Goal: Information Seeking & Learning: Learn about a topic

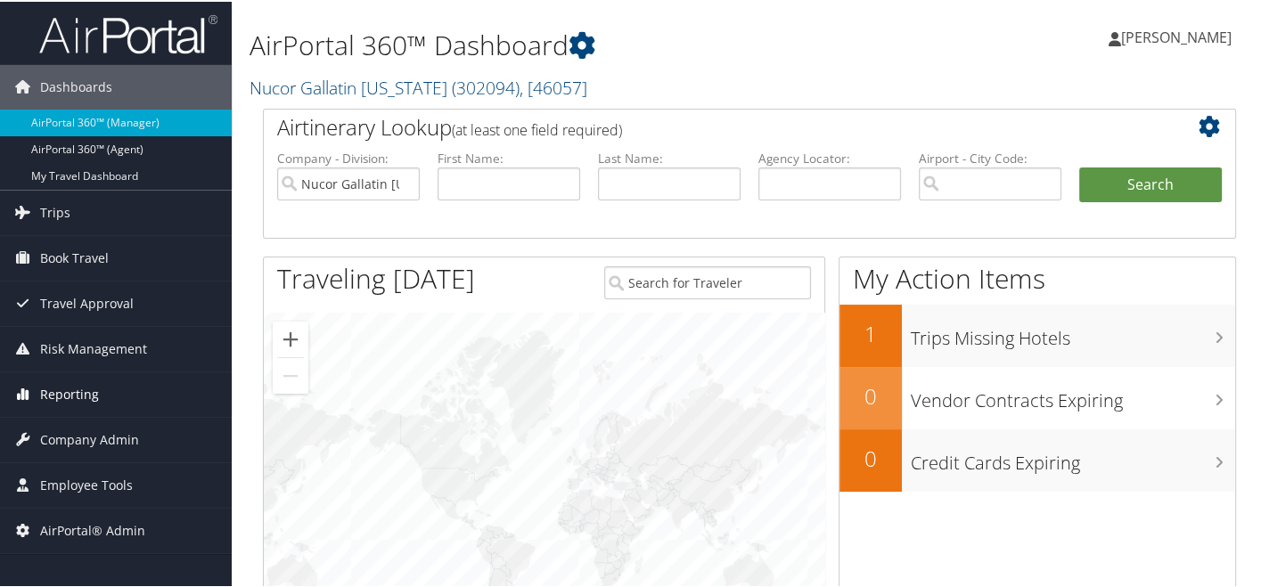
click at [94, 398] on span "Reporting" at bounding box center [69, 393] width 59 height 45
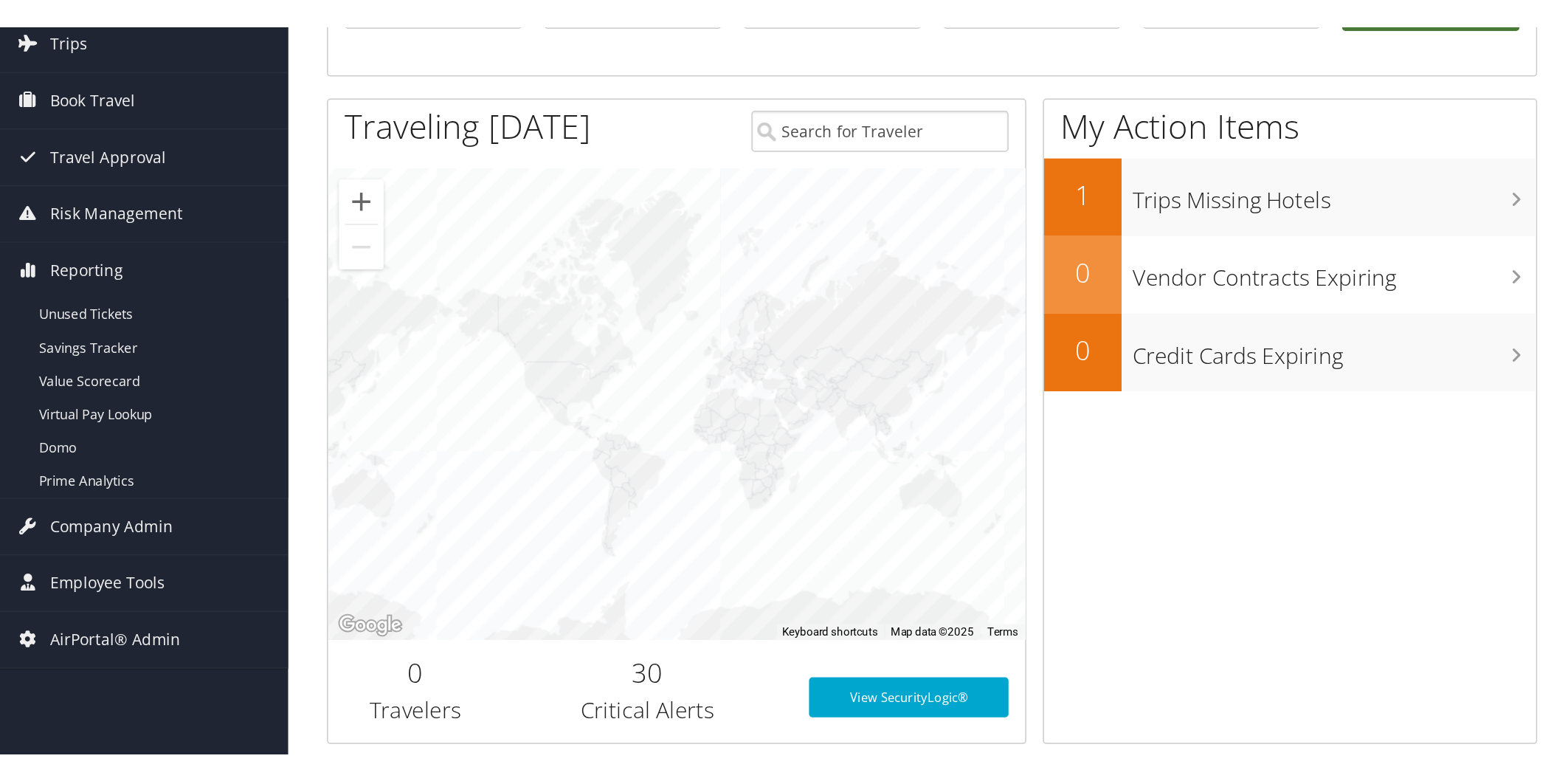
scroll to position [164, 0]
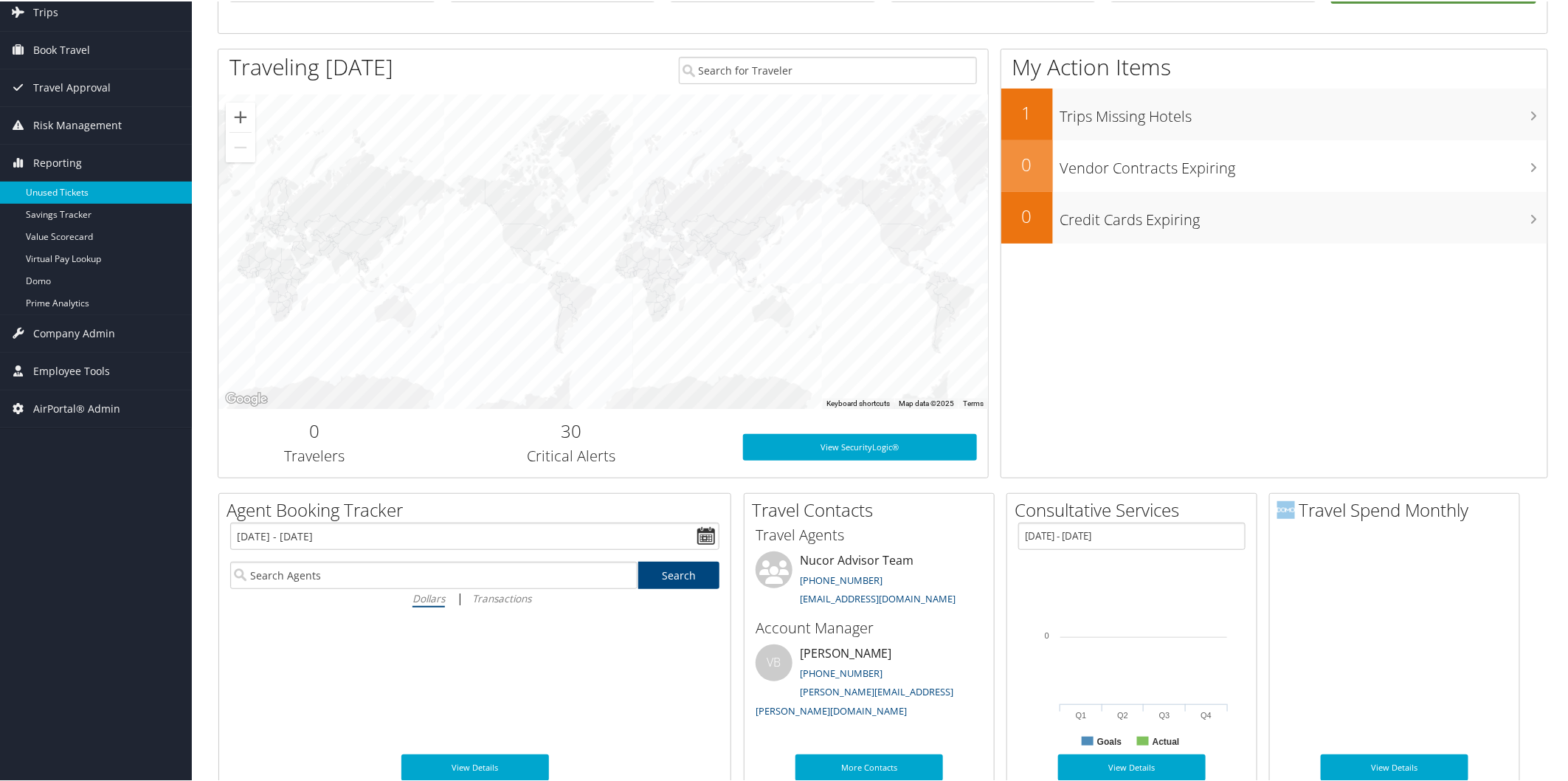
click at [75, 194] on link "Unused Tickets" at bounding box center [96, 190] width 192 height 22
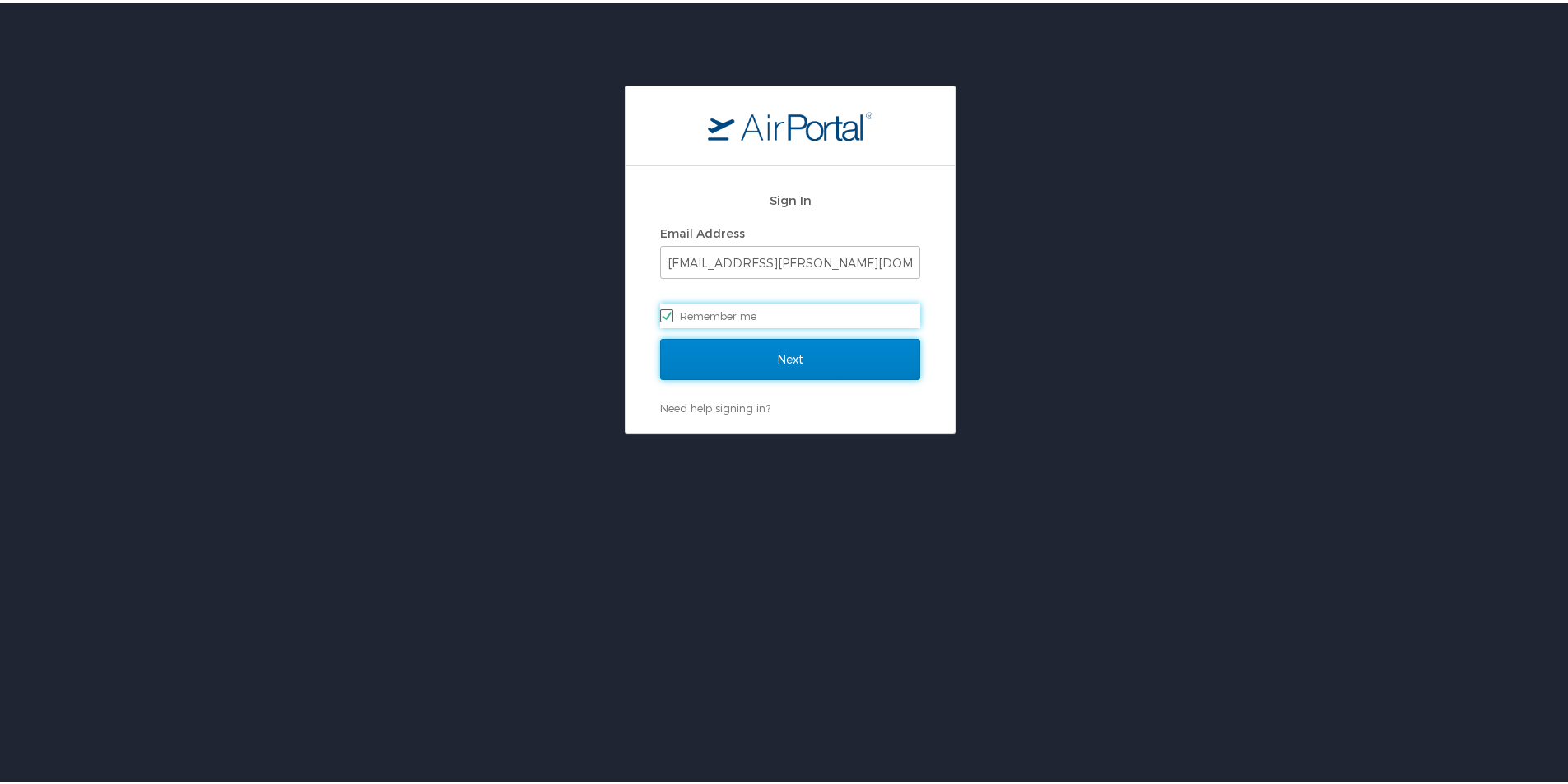
click at [679, 346] on input "Next" at bounding box center [790, 356] width 260 height 42
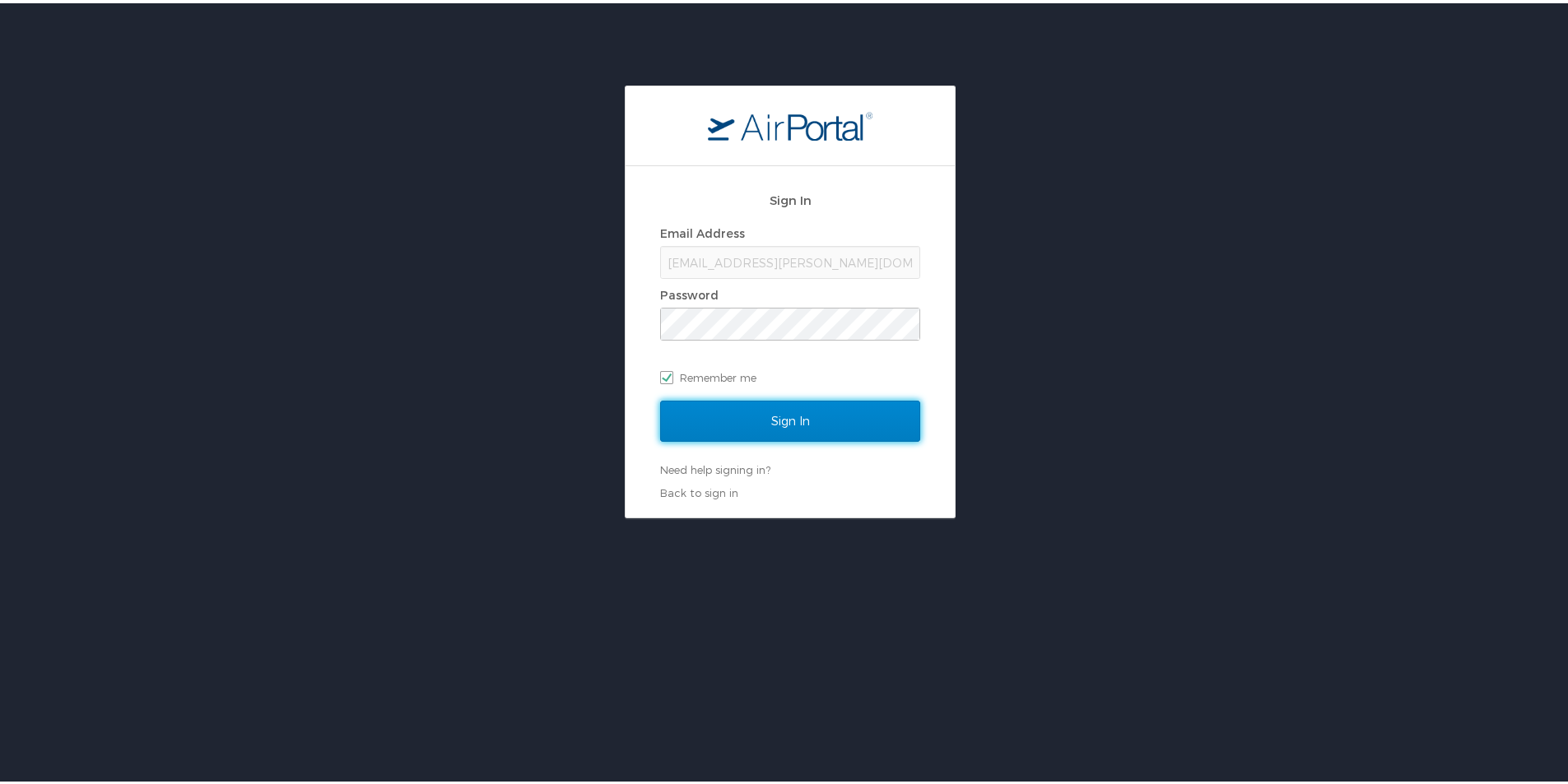
click at [684, 412] on input "Sign In" at bounding box center [790, 417] width 260 height 42
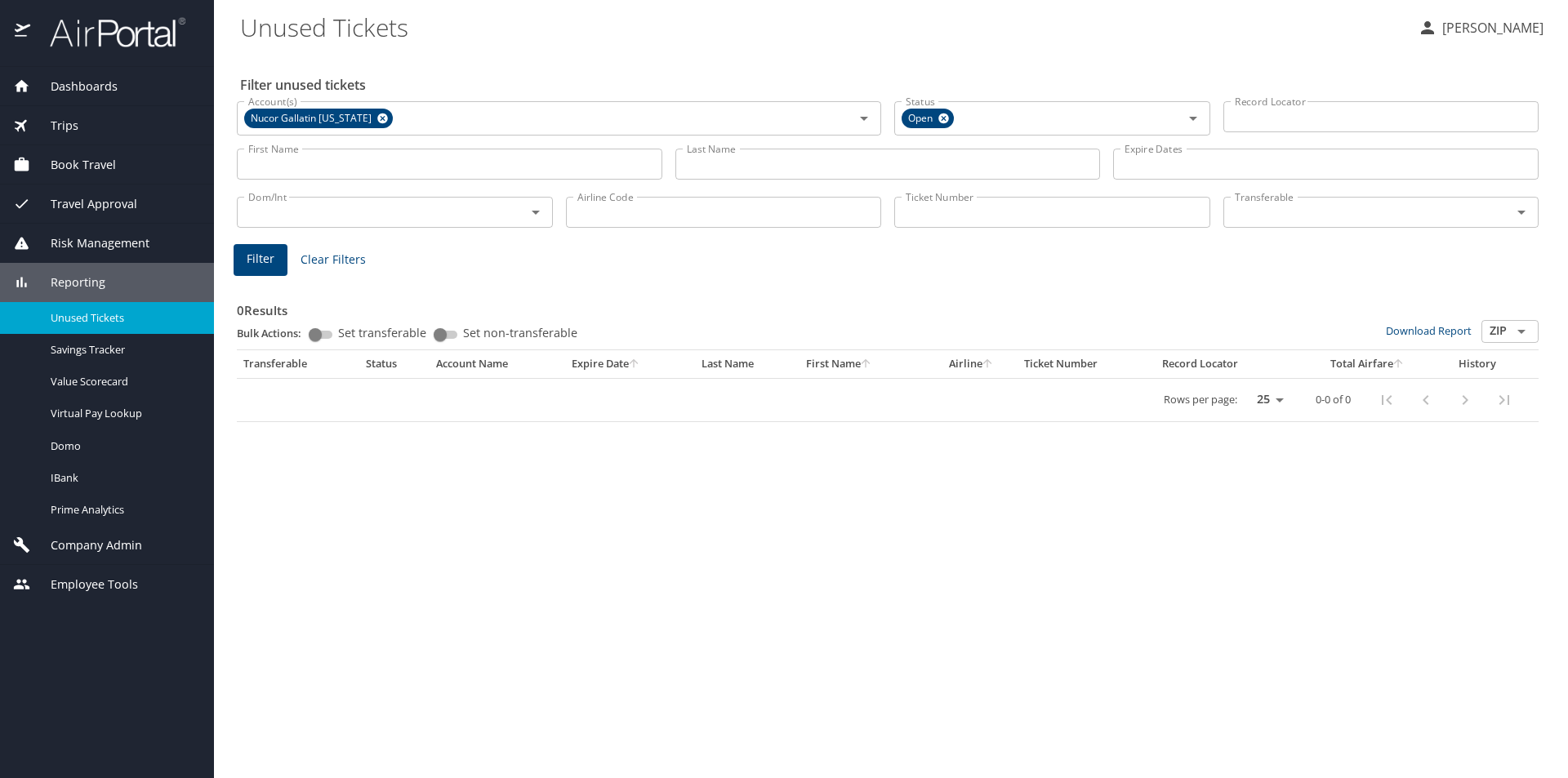
click at [97, 551] on span "Company Admin" at bounding box center [86, 545] width 112 height 18
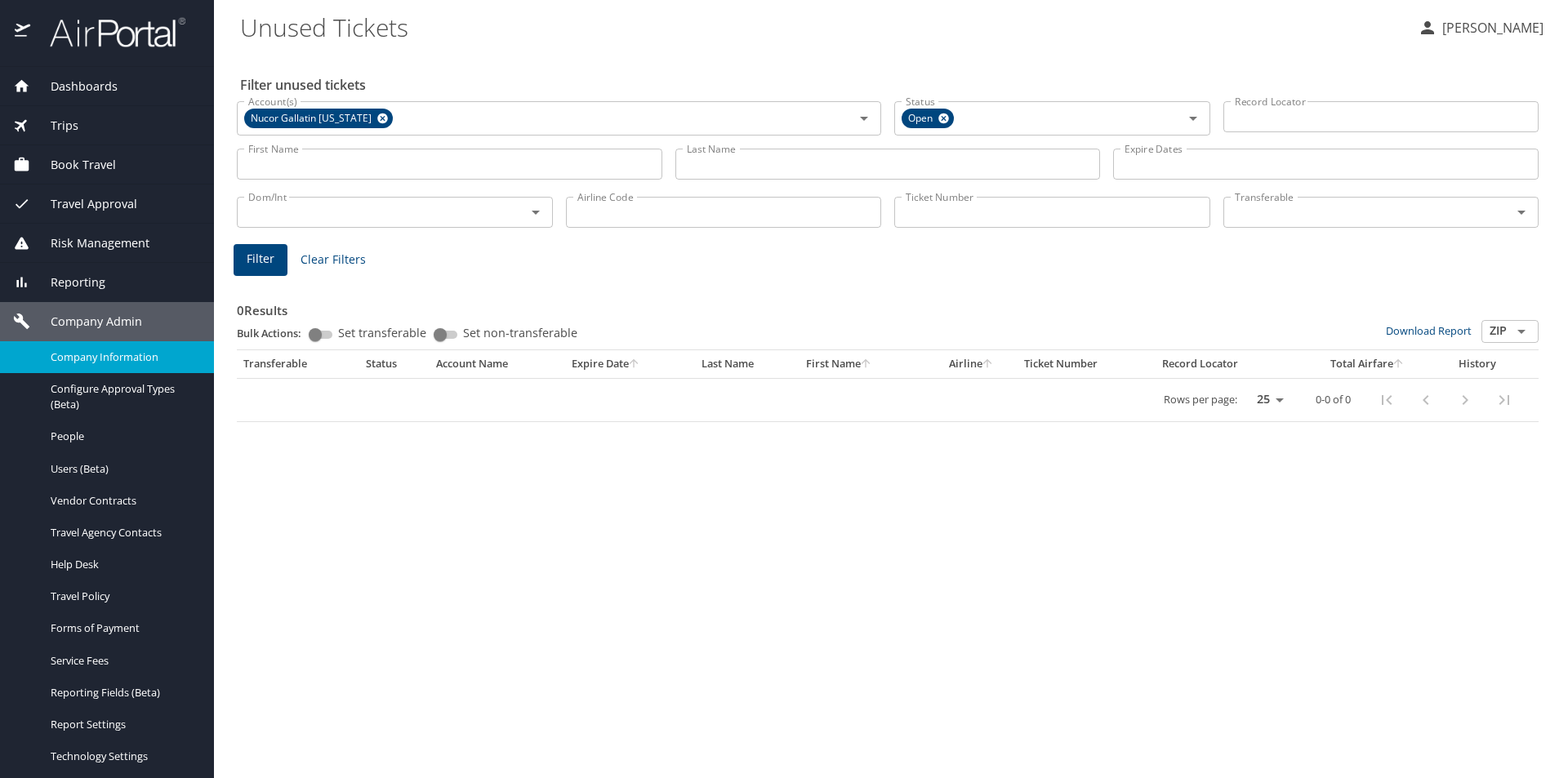
click at [113, 366] on div "Company Information" at bounding box center [106, 357] width 188 height 18
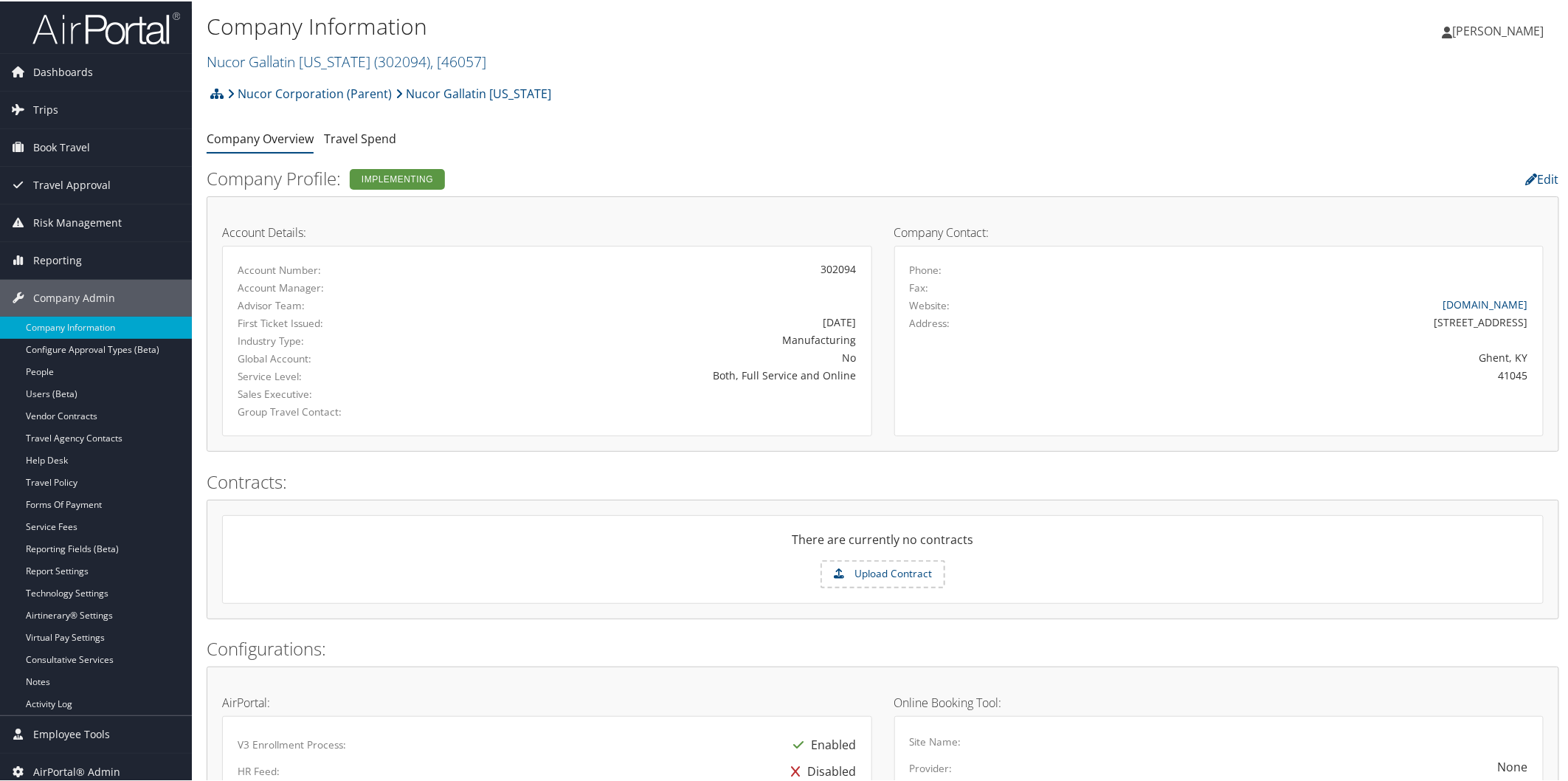
click at [322, 70] on h2 "Nucor Gallatin [US_STATE] ( 302094 ) , [ 46057 ]" at bounding box center [657, 59] width 902 height 25
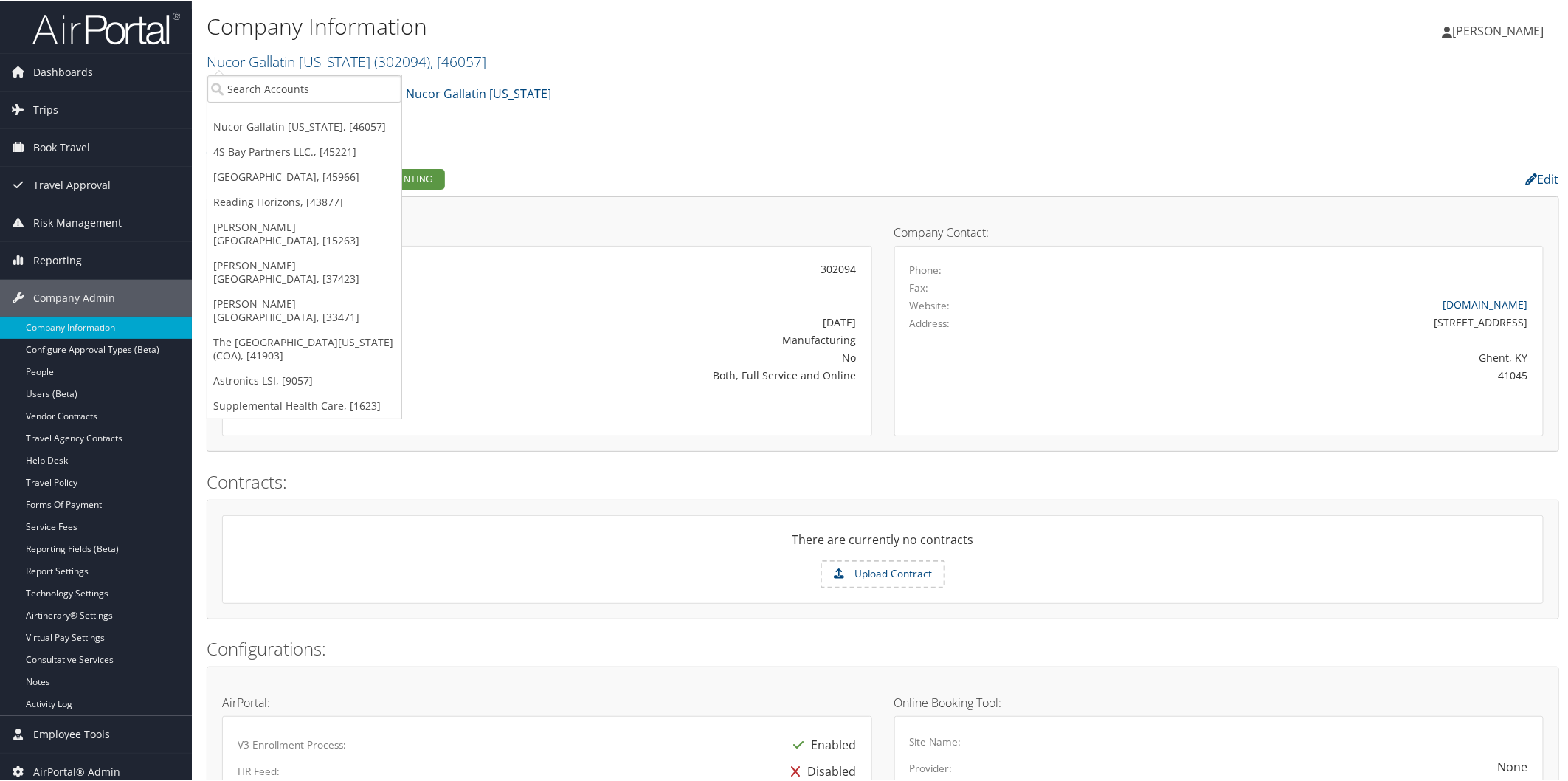
click at [606, 129] on ul "Company Overview Travel Spend" at bounding box center [883, 138] width 1352 height 27
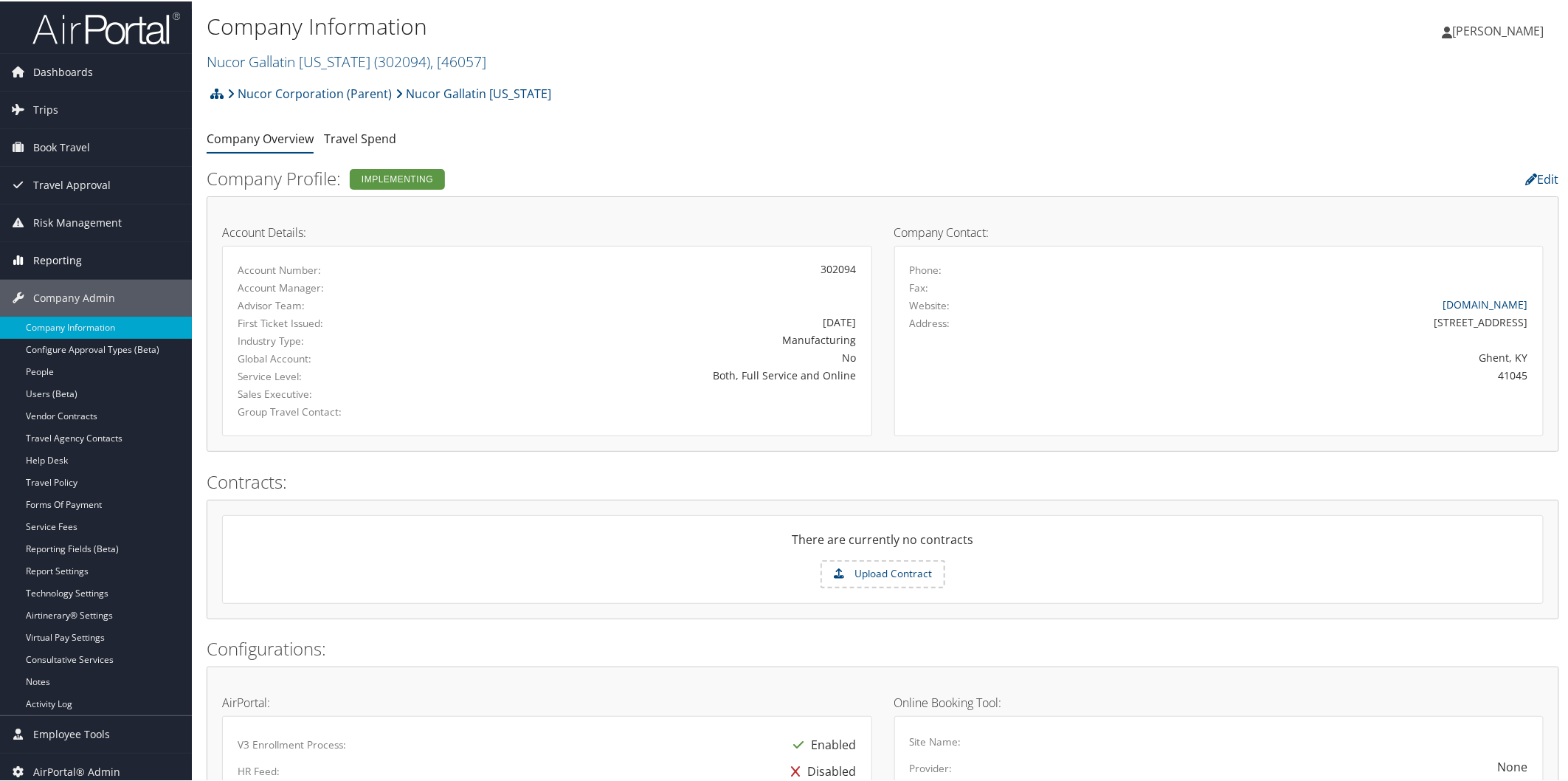
click at [107, 257] on link "Reporting" at bounding box center [96, 259] width 192 height 37
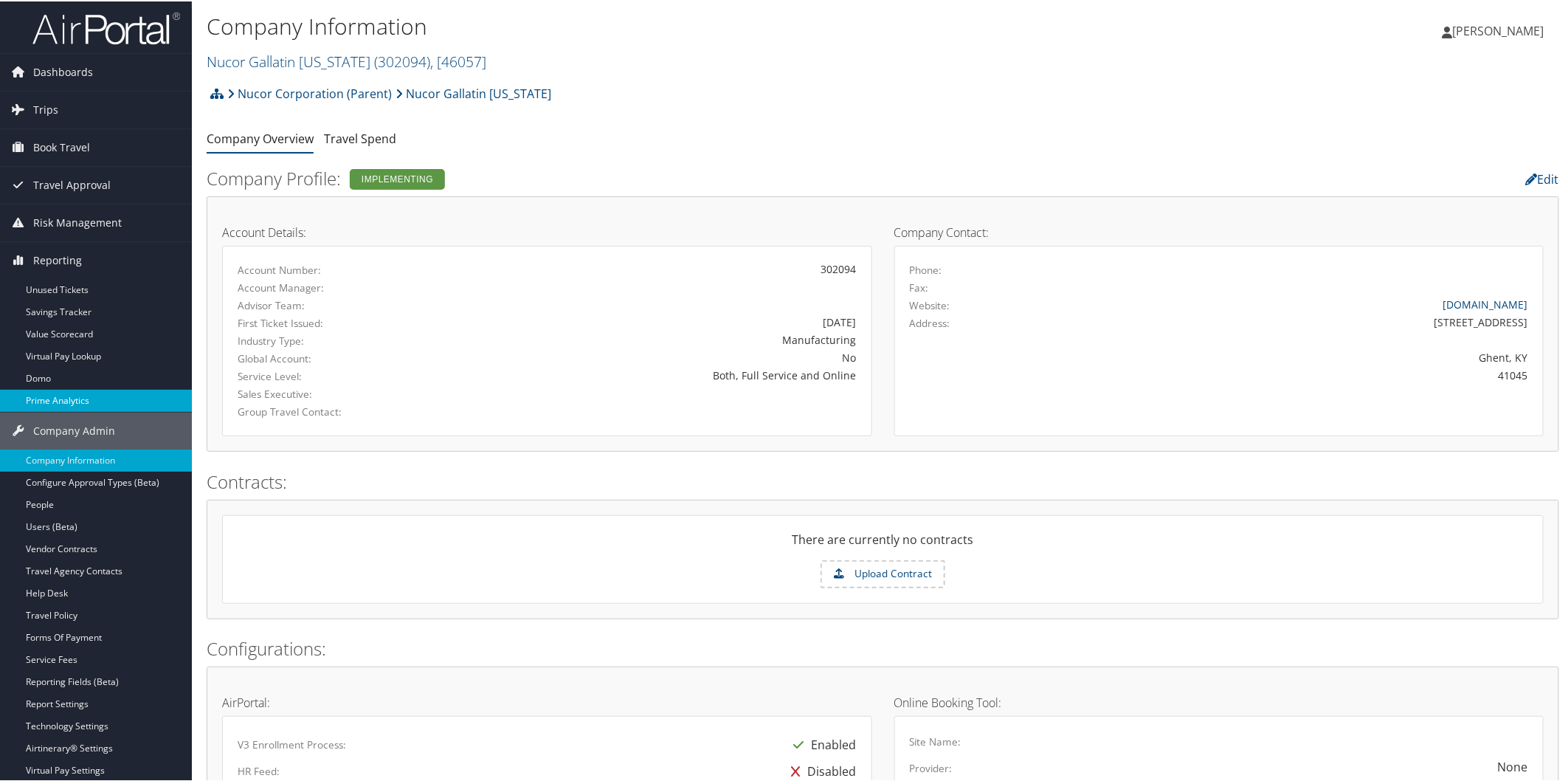
click at [89, 404] on link "Prime Analytics" at bounding box center [96, 399] width 192 height 22
click at [268, 59] on link "Nucor Gallatin Kentucky ( 302094 ) , [ 46057 ]" at bounding box center [347, 60] width 280 height 20
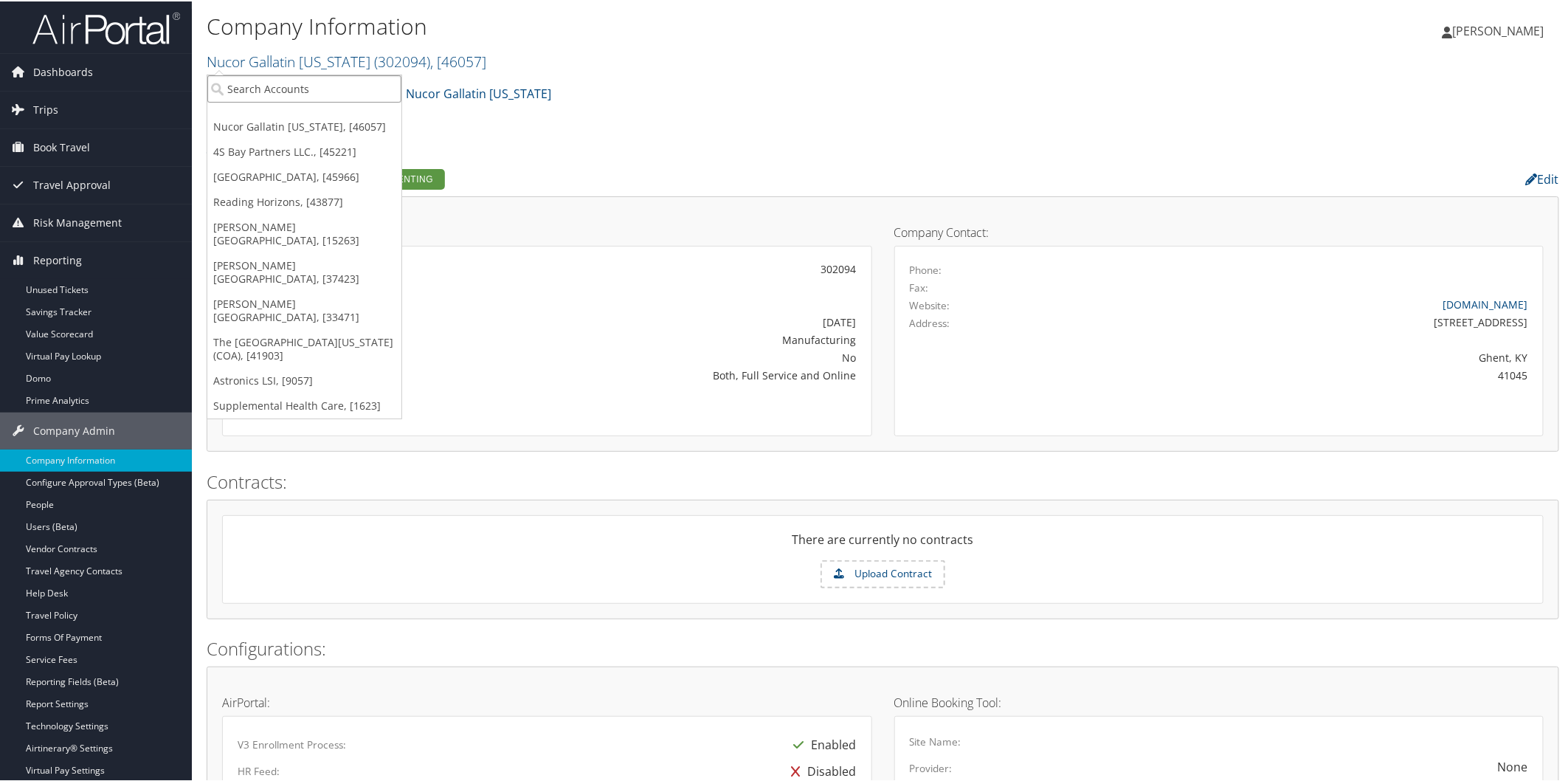
click at [262, 83] on input "search" at bounding box center [304, 87] width 194 height 27
type input "f"
click at [242, 155] on link "4S Bay Partners LLC., [45221]" at bounding box center [304, 151] width 194 height 25
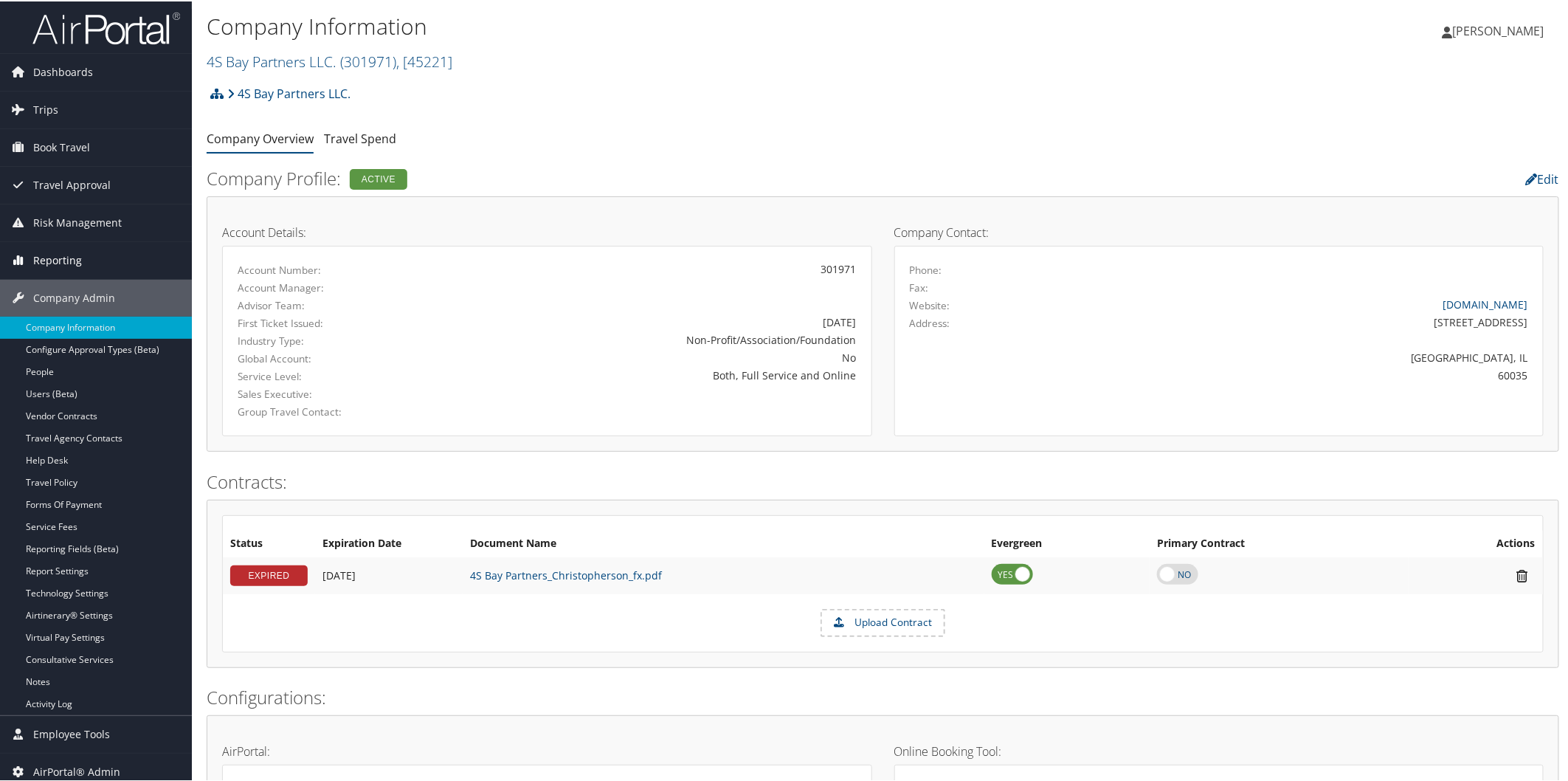
click at [93, 268] on link "Reporting" at bounding box center [96, 259] width 192 height 37
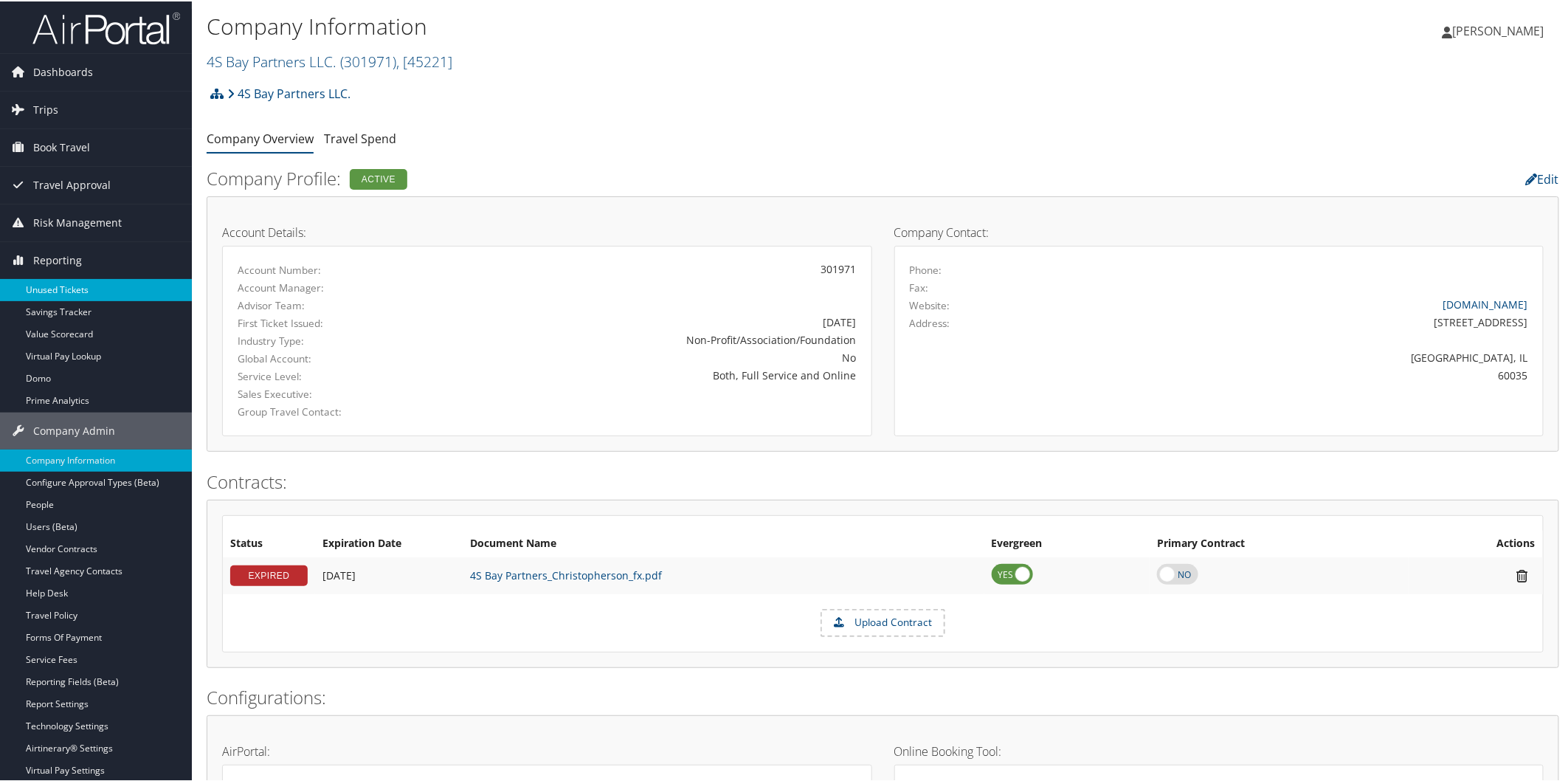
click at [112, 291] on link "Unused Tickets" at bounding box center [96, 288] width 192 height 22
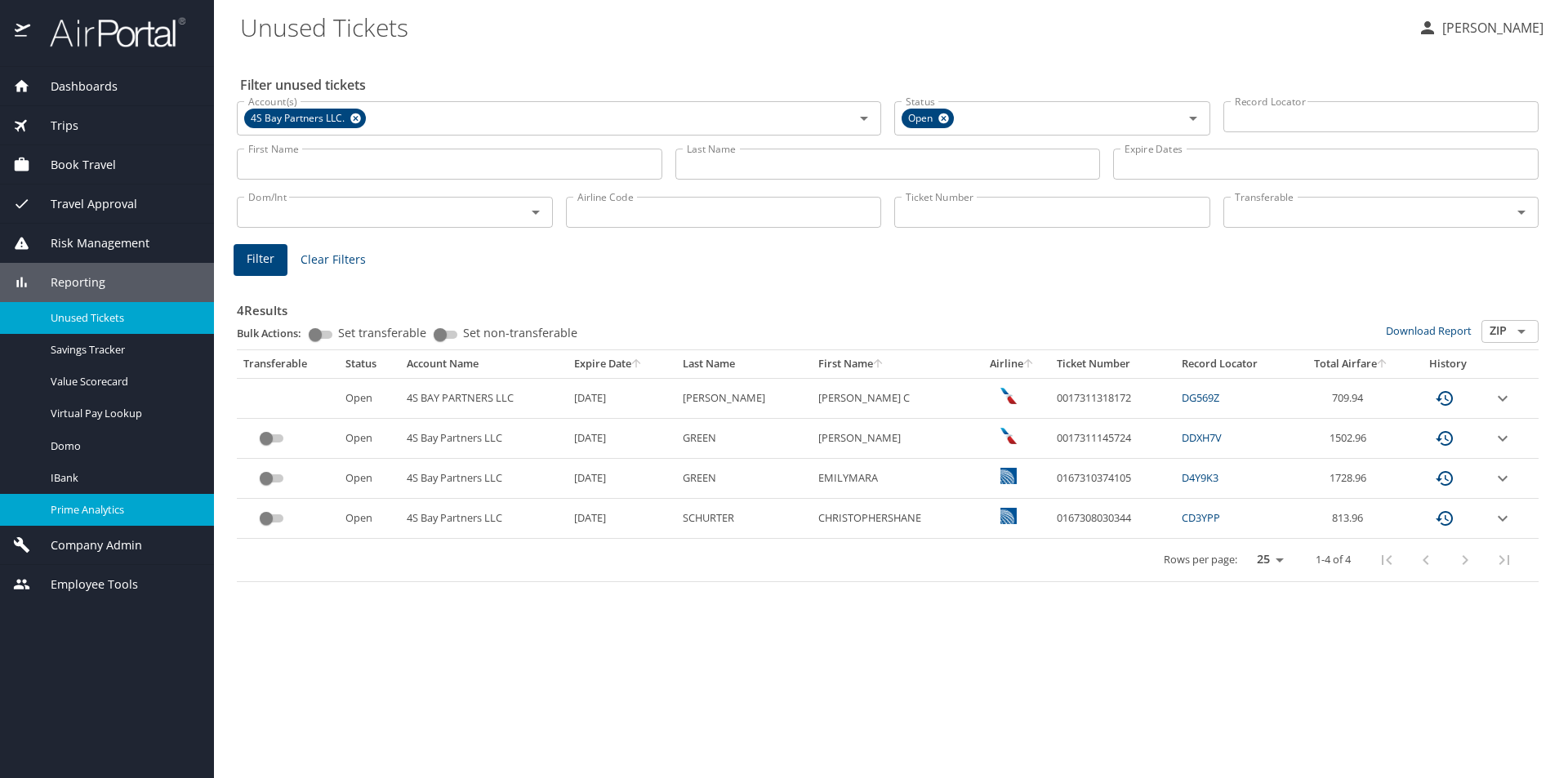
click at [77, 515] on span "Prime Analytics" at bounding box center [122, 510] width 144 height 16
